Goal: Check status: Check status

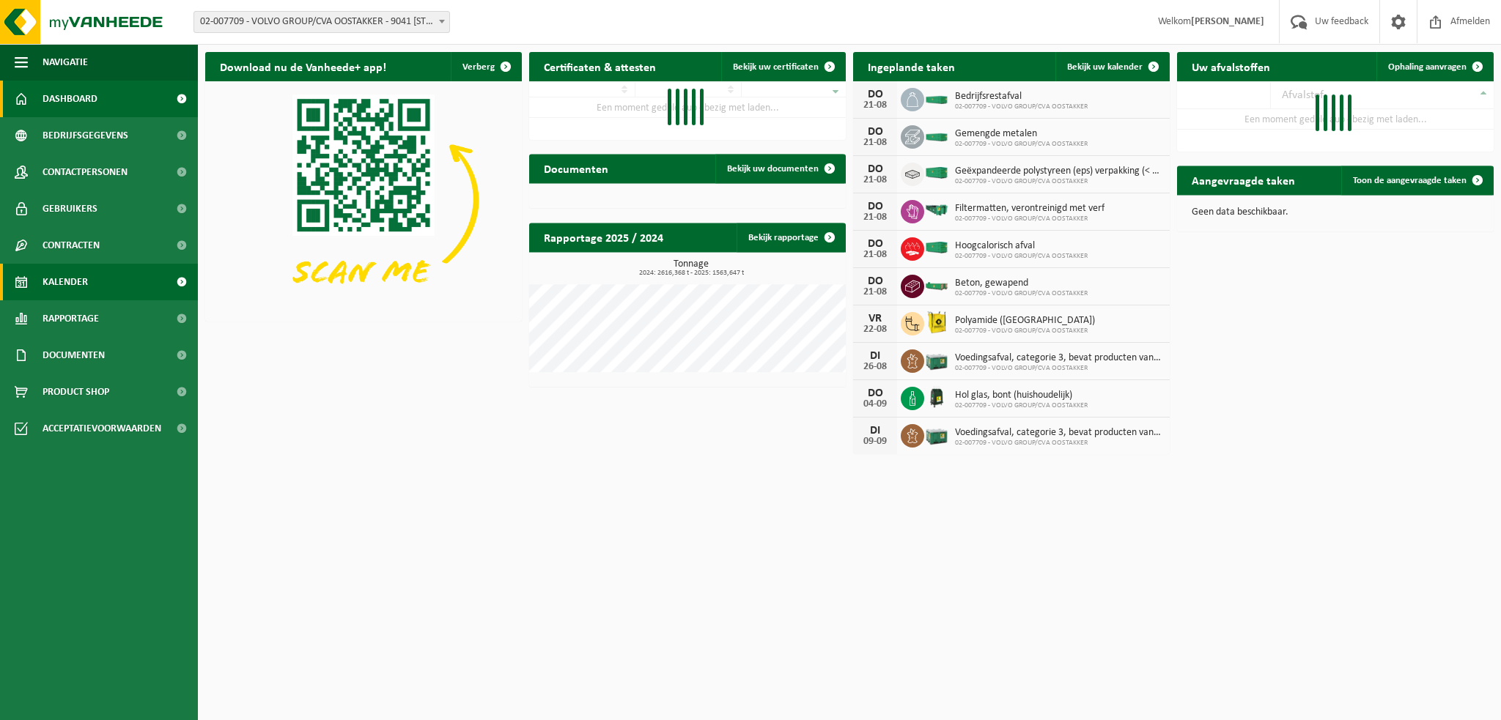
click at [65, 278] on span "Kalender" at bounding box center [64, 282] width 45 height 37
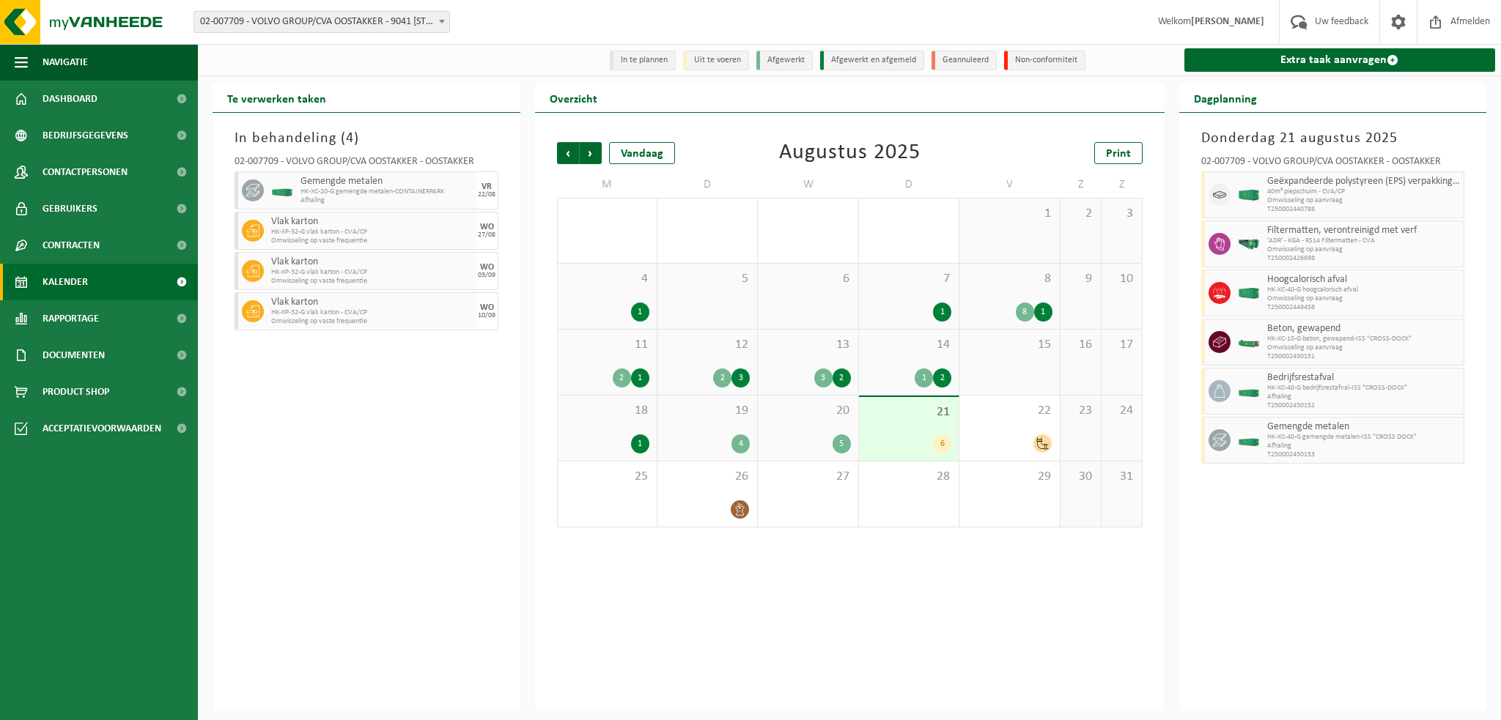
click at [807, 435] on div "5" at bounding box center [807, 443] width 85 height 19
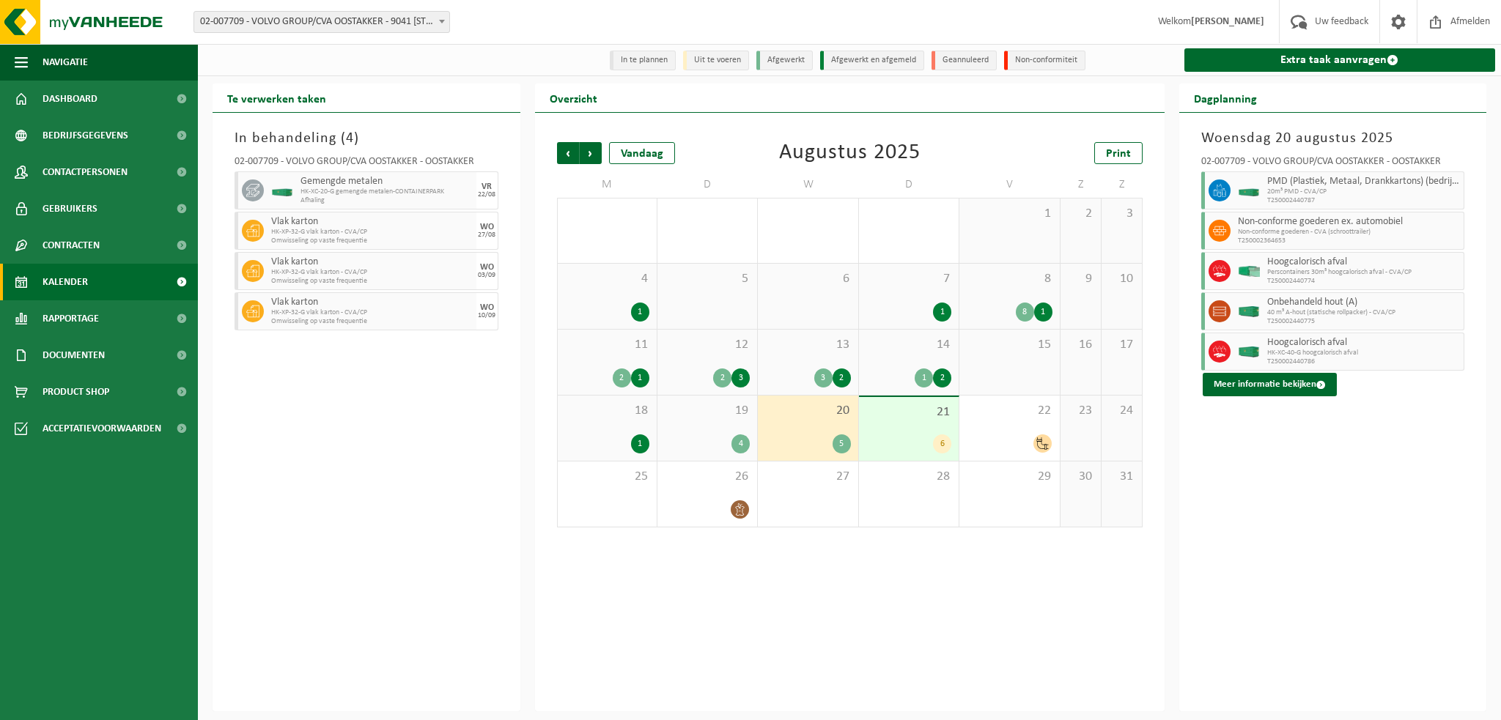
click at [915, 434] on div "21 6" at bounding box center [909, 429] width 100 height 64
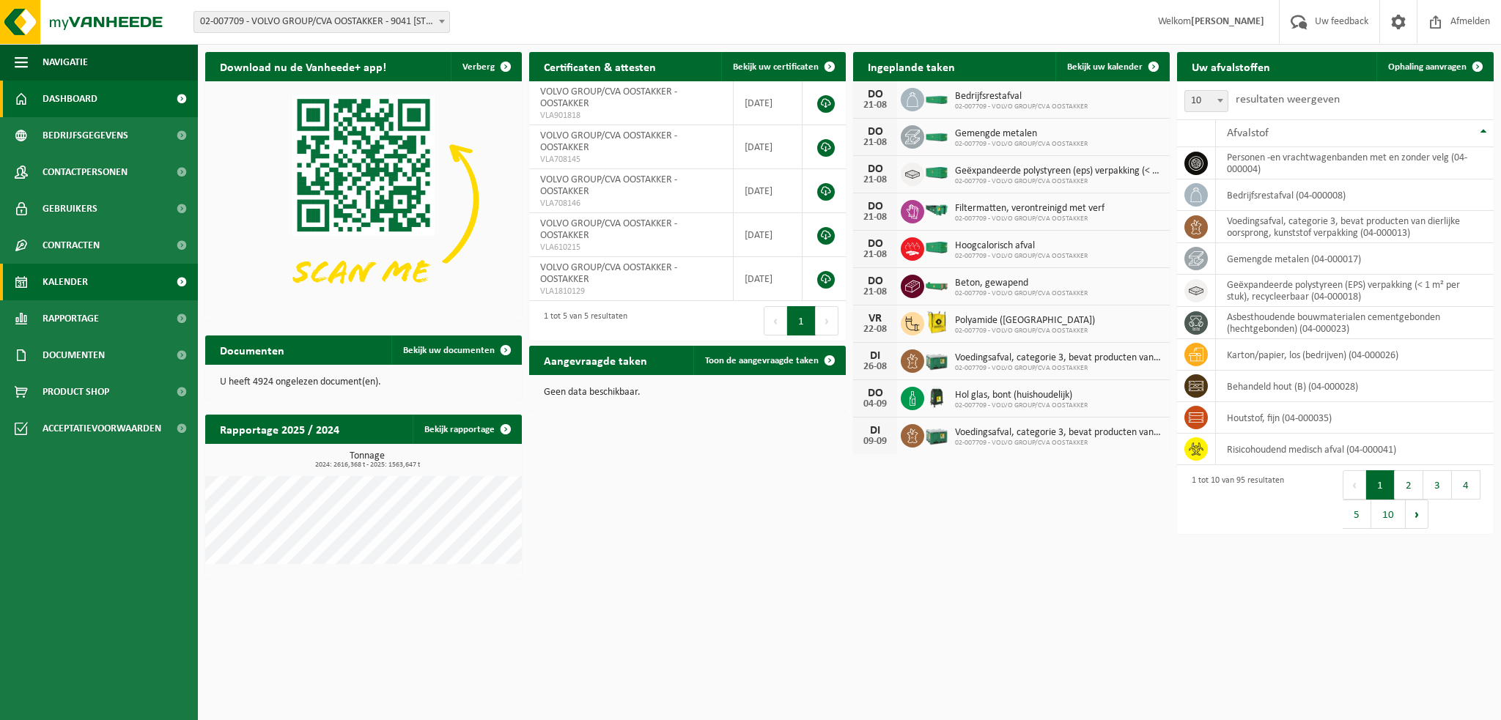
click at [78, 281] on span "Kalender" at bounding box center [64, 282] width 45 height 37
